Goal: Find specific page/section: Find specific page/section

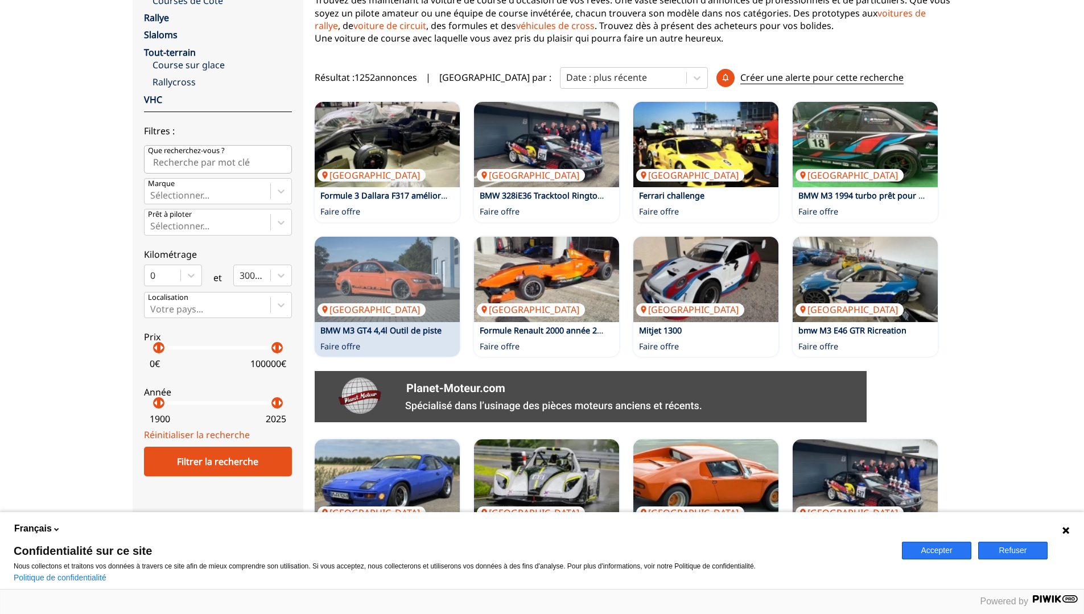
scroll to position [228, 0]
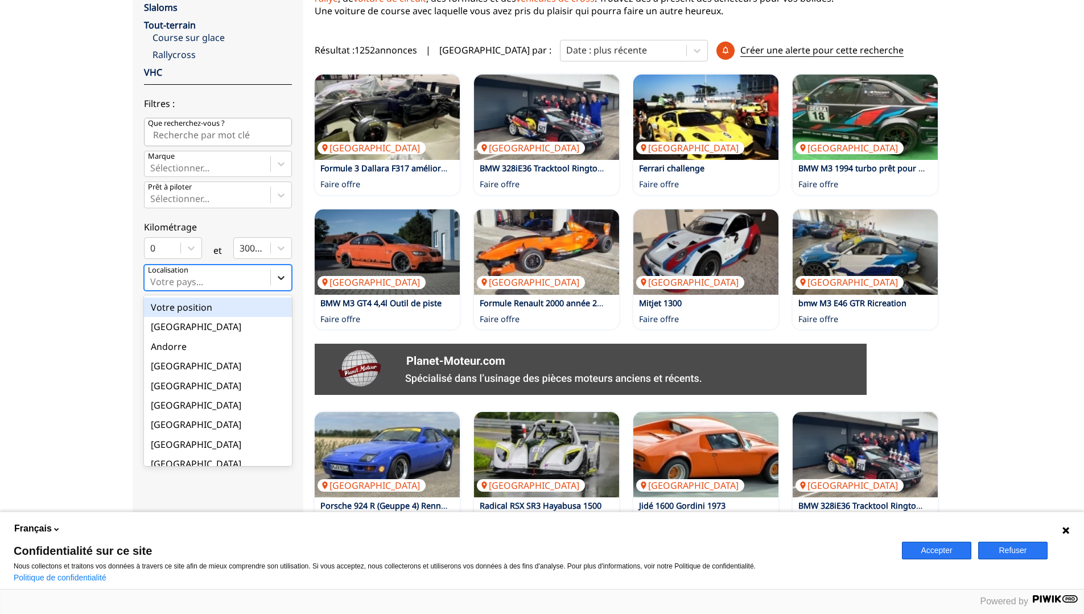
click at [281, 275] on icon at bounding box center [280, 277] width 11 height 11
click at [152, 276] on input "option Votre position focused, 1 of 18. 18 results available. Use Up and Down t…" at bounding box center [151, 281] width 2 height 10
click at [164, 465] on div "[GEOGRAPHIC_DATA]" at bounding box center [218, 463] width 148 height 19
click at [152, 287] on input "option France focused, 9 of 18. 18 results available. Use Up and Down to choose…" at bounding box center [151, 281] width 2 height 10
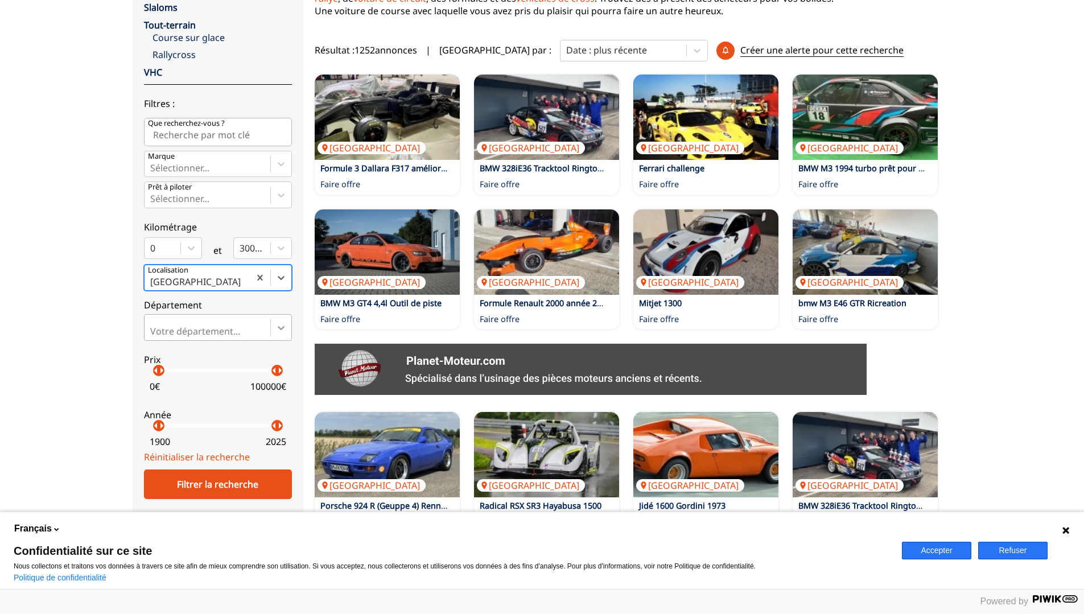
click at [278, 328] on icon at bounding box center [280, 327] width 11 height 11
click at [152, 328] on input "Votre département..." at bounding box center [151, 331] width 2 height 10
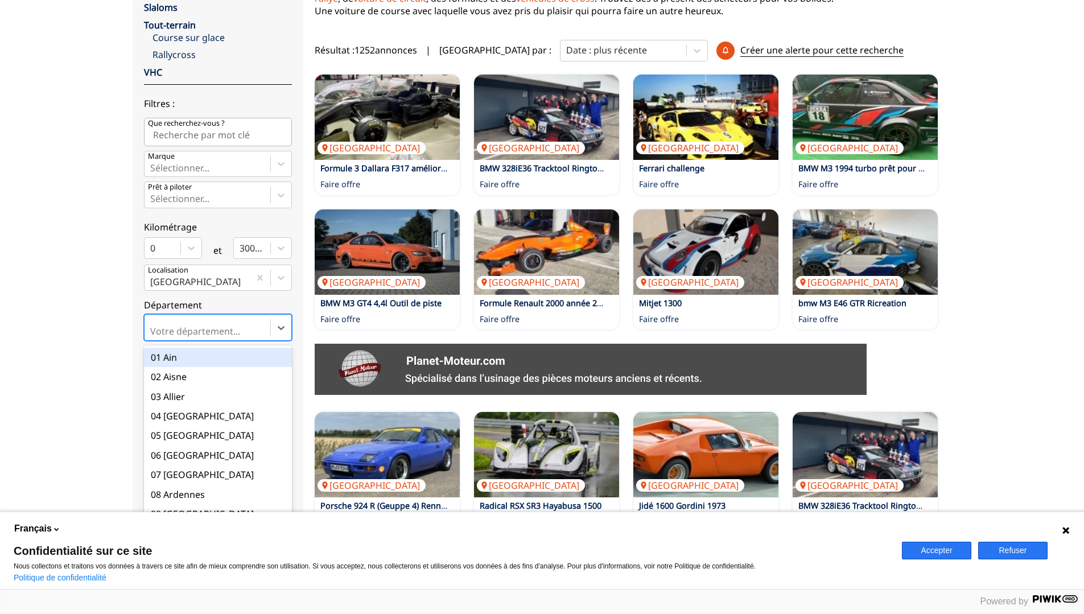
click at [180, 360] on div "01 Ain" at bounding box center [218, 357] width 148 height 19
click at [152, 336] on input "option 01 Ain focused, 1 of 101. 101 results available. Use Up and Down to choo…" at bounding box center [151, 331] width 2 height 10
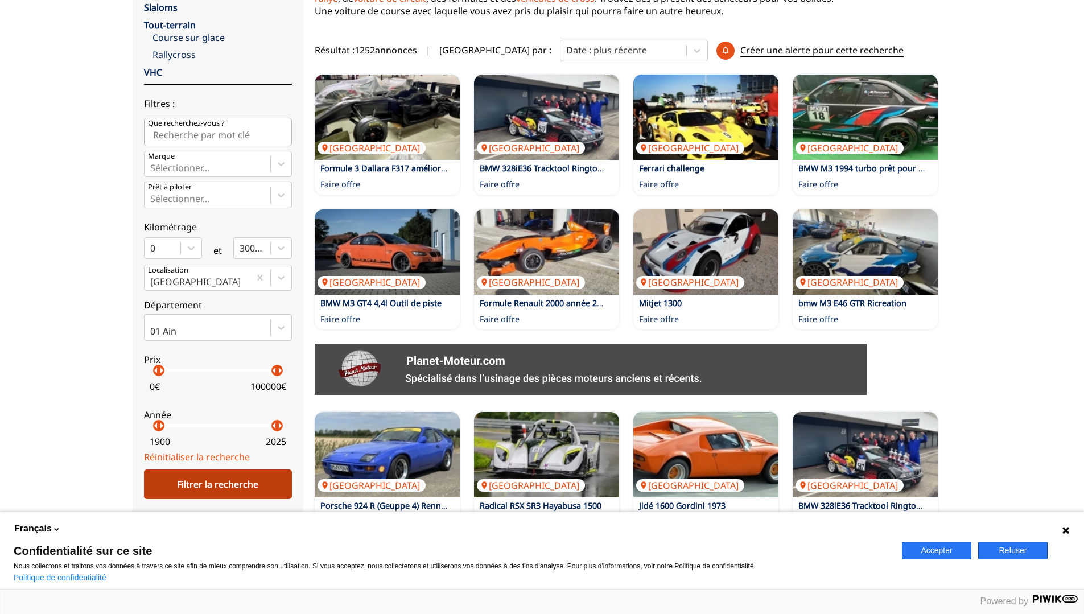
click at [221, 489] on div "Filtrer la recherche" at bounding box center [218, 484] width 148 height 30
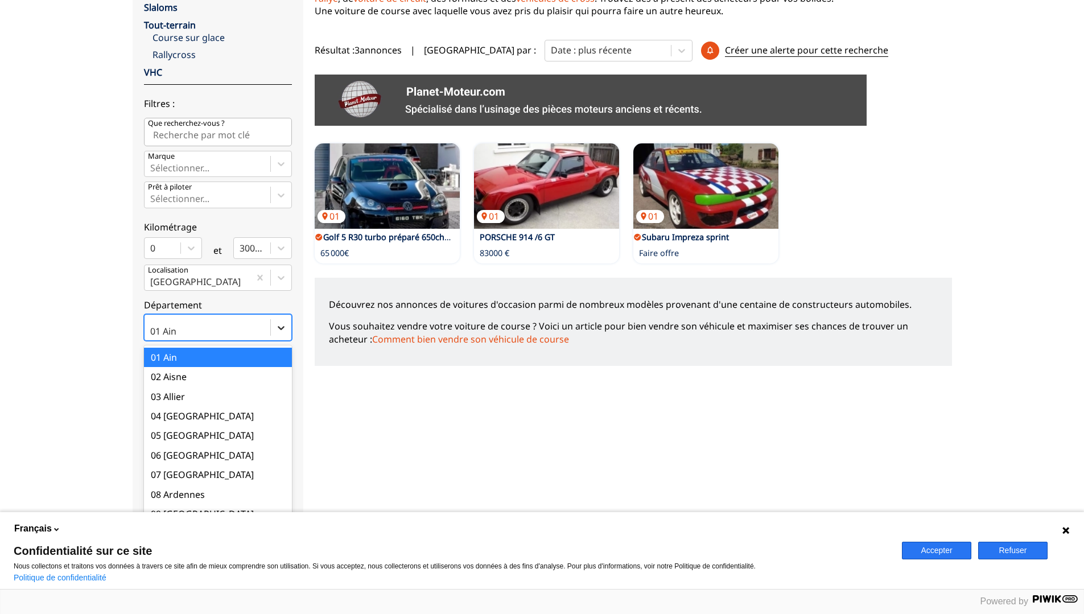
click at [280, 326] on icon at bounding box center [280, 327] width 11 height 11
click at [152, 326] on input "option 01 Ain focused, 1 of 101. 101 results available. Use Up and Down to choo…" at bounding box center [151, 331] width 2 height 10
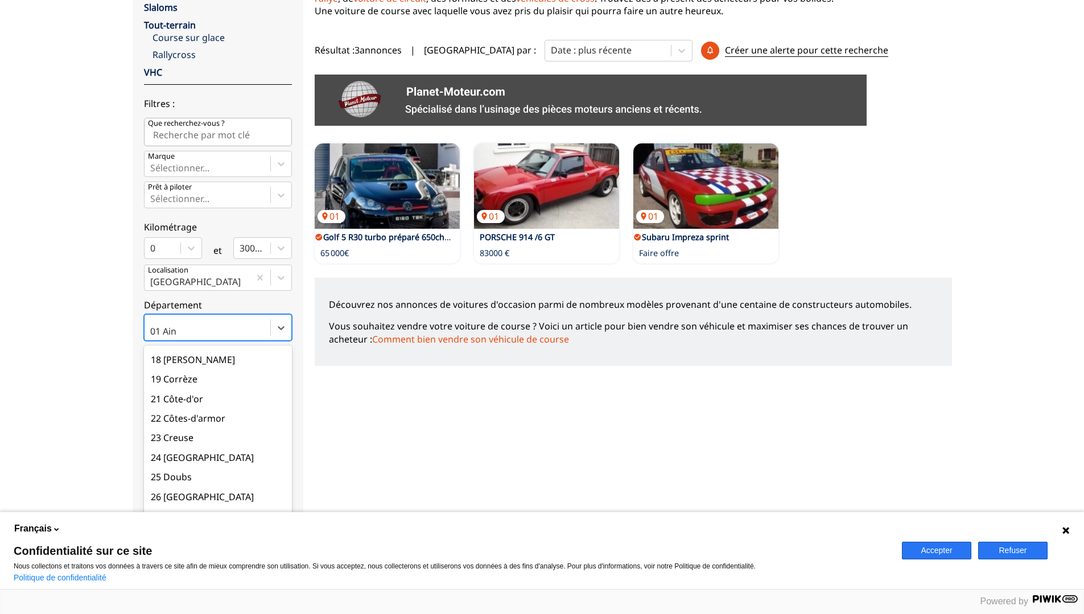
scroll to position [341, 0]
click at [193, 471] on div "25 Doubs" at bounding box center [218, 475] width 148 height 19
click at [152, 336] on input "option 25 Doubs focused, 24 of 101. 101 results available. Use Up and Down to c…" at bounding box center [151, 331] width 2 height 10
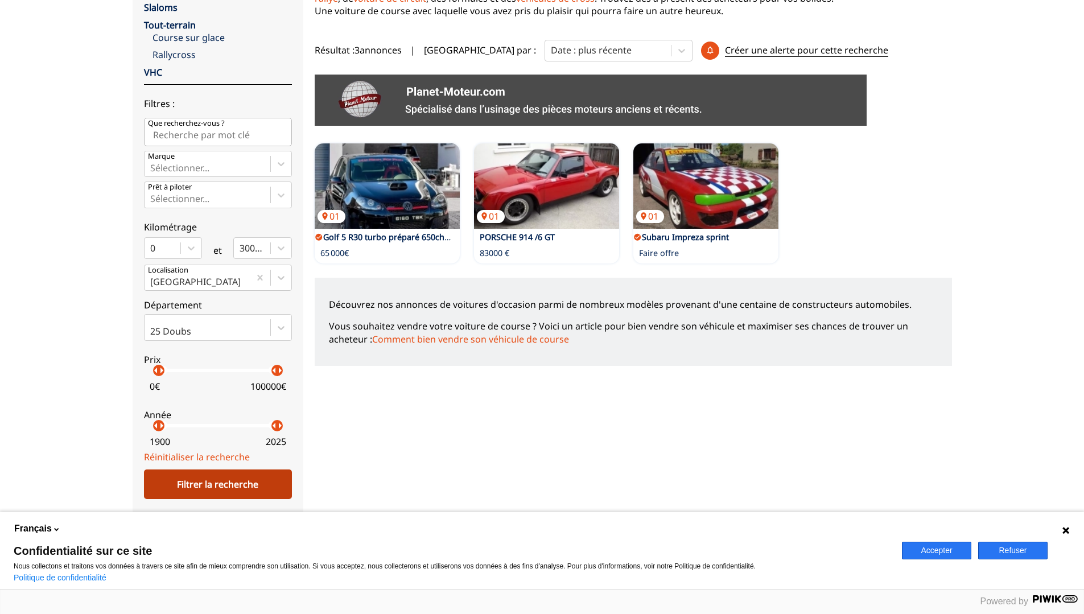
click at [228, 481] on div "Filtrer la recherche" at bounding box center [218, 484] width 148 height 30
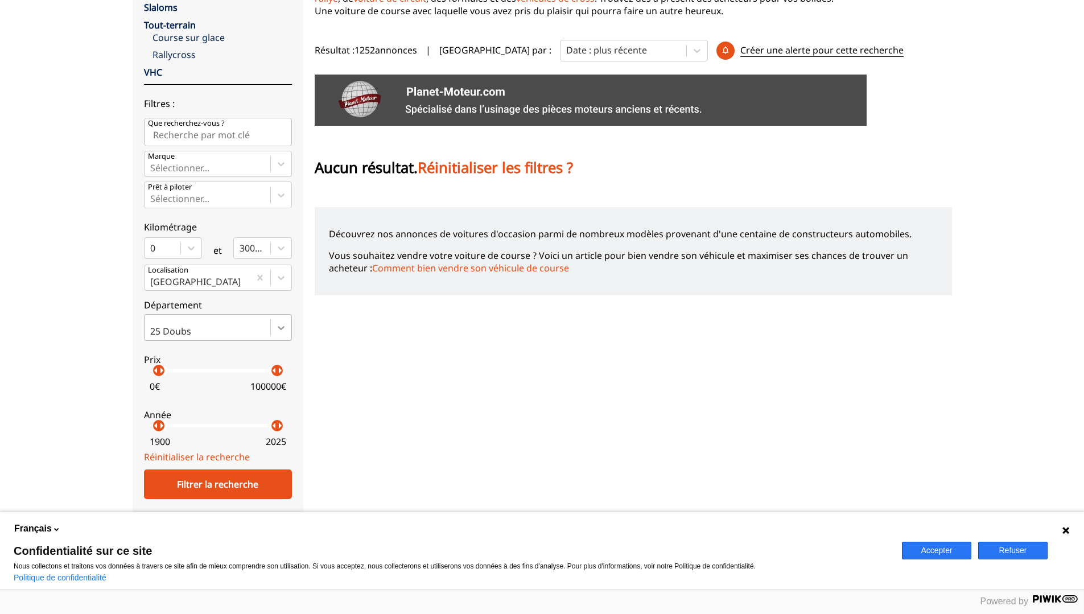
click at [279, 328] on icon at bounding box center [280, 327] width 11 height 11
click at [152, 328] on input "25 Doubs" at bounding box center [151, 331] width 2 height 10
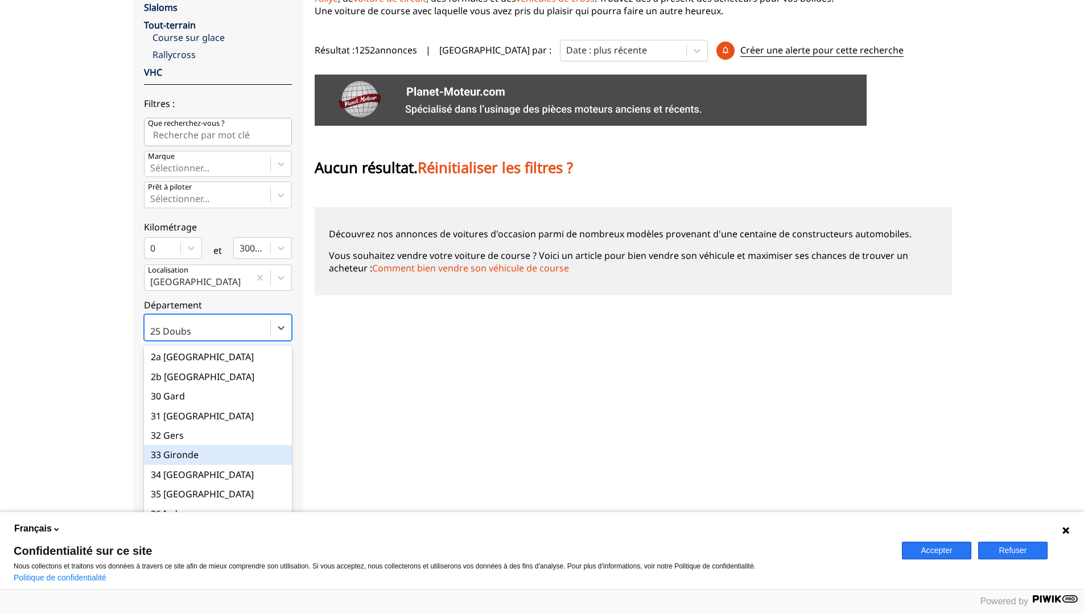
scroll to position [626, 0]
click at [176, 506] on div "39 Jura" at bounding box center [218, 515] width 148 height 19
click at [152, 336] on input "option 39 Jura focused, 40 of 101. 101 results available. Use Up and Down to ch…" at bounding box center [151, 331] width 2 height 10
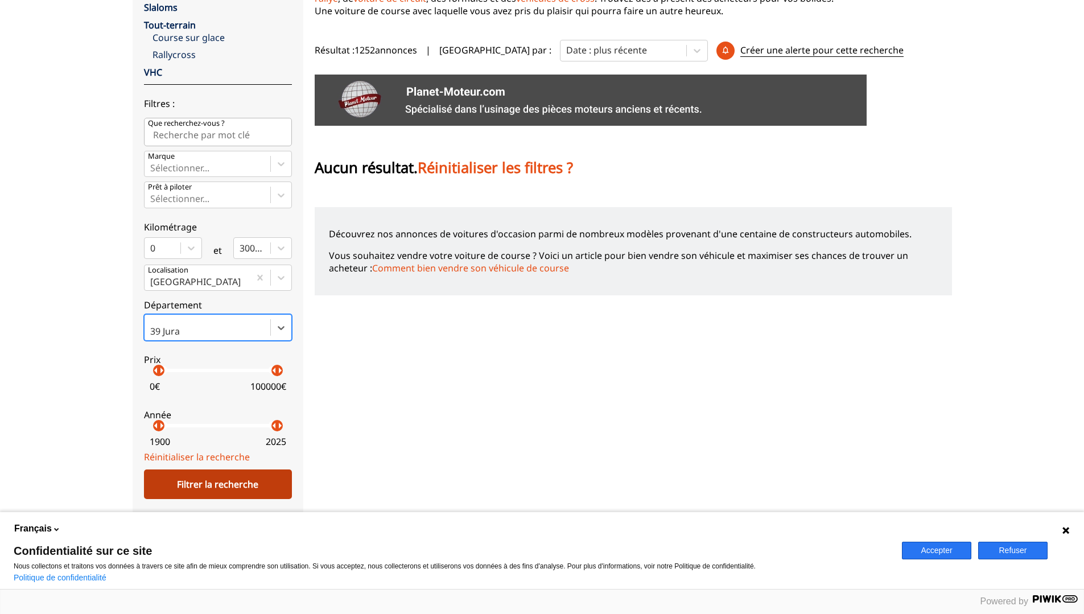
click at [179, 486] on div "Filtrer la recherche" at bounding box center [218, 484] width 148 height 30
